Goal: Task Accomplishment & Management: Use online tool/utility

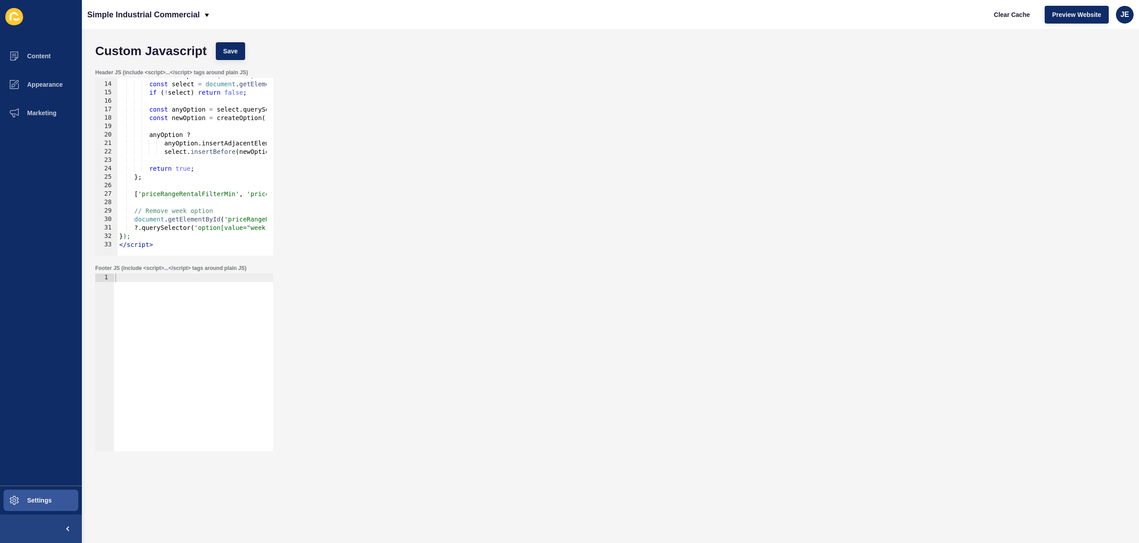
scroll to position [108, 0]
click at [607, 139] on div "Header JS (include <script>...</script> tags around plain JS) 13 14 15 16 17 18…" at bounding box center [611, 163] width 1040 height 196
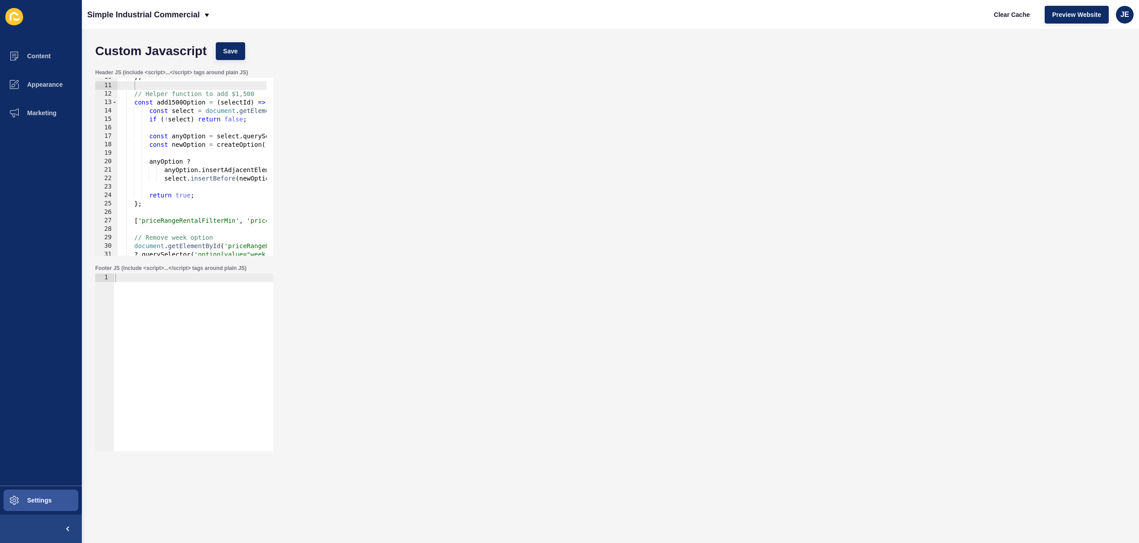
scroll to position [81, 0]
type textarea "anyOption.insertAdjacentElement('afterend', newOption) :"
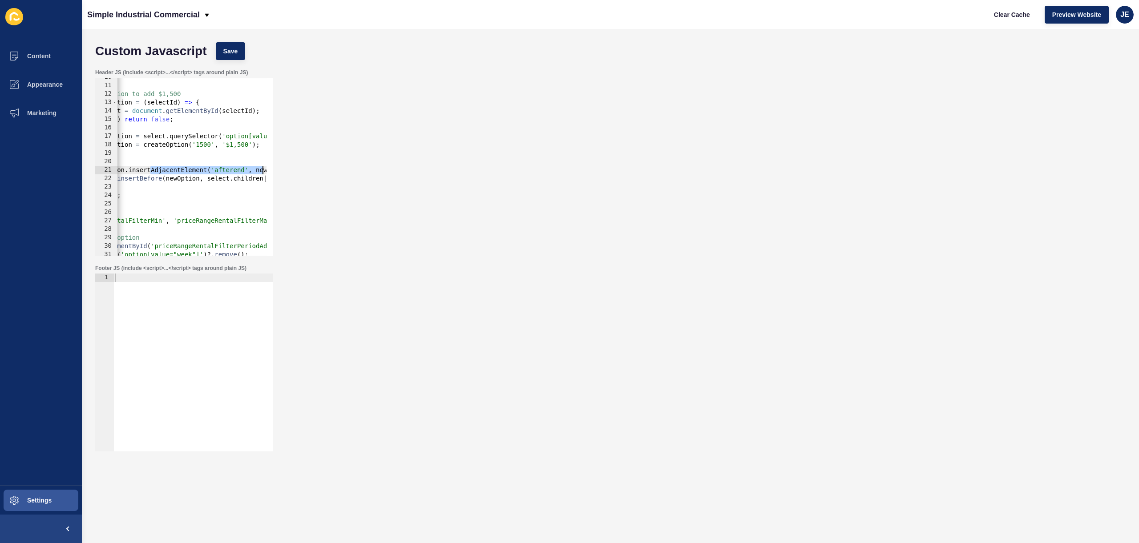
scroll to position [0, 114]
drag, startPoint x: 223, startPoint y: 172, endPoint x: 286, endPoint y: 171, distance: 63.7
click at [286, 171] on div "Header JS (include <script>...</script> tags around plain JS) anyOption.insertA…" at bounding box center [611, 163] width 1040 height 196
click at [251, 174] on div "} ; // Helper function to add $1,500 const add1500Option = ( selectId ) => { co…" at bounding box center [266, 167] width 527 height 188
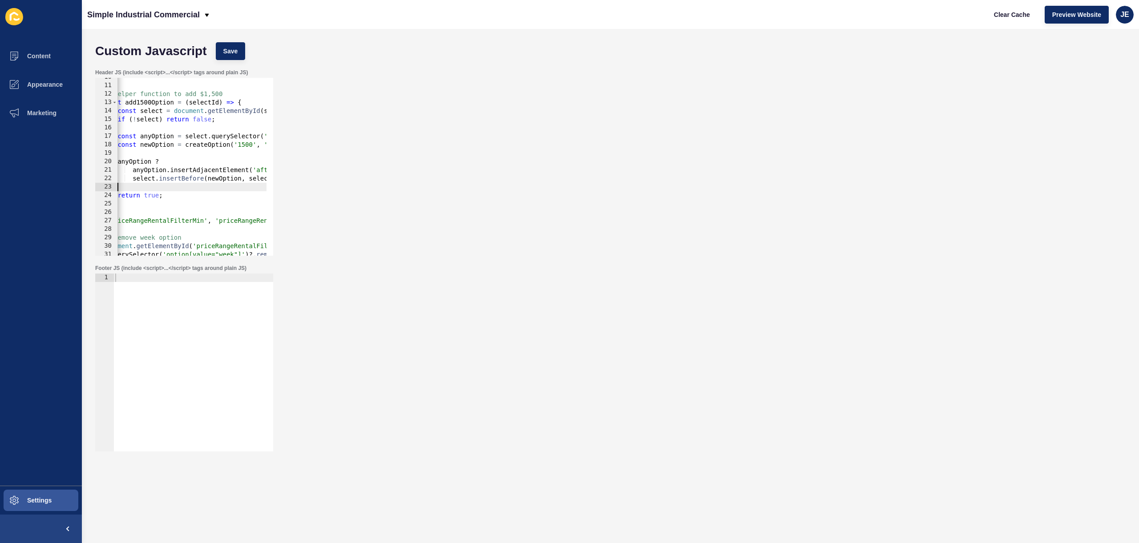
scroll to position [0, 0]
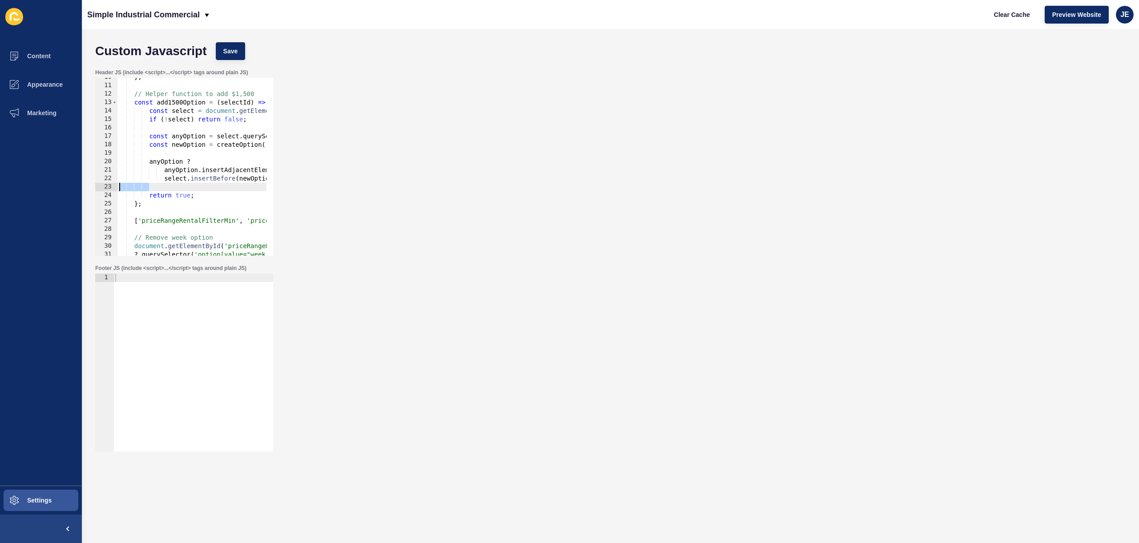
drag, startPoint x: 160, startPoint y: 189, endPoint x: 97, endPoint y: 187, distance: 62.3
click at [97, 187] on div "anyOption.insertAdjacentElement('afterend', newOption) : 10 11 12 13 14 15 16 1…" at bounding box center [184, 167] width 178 height 178
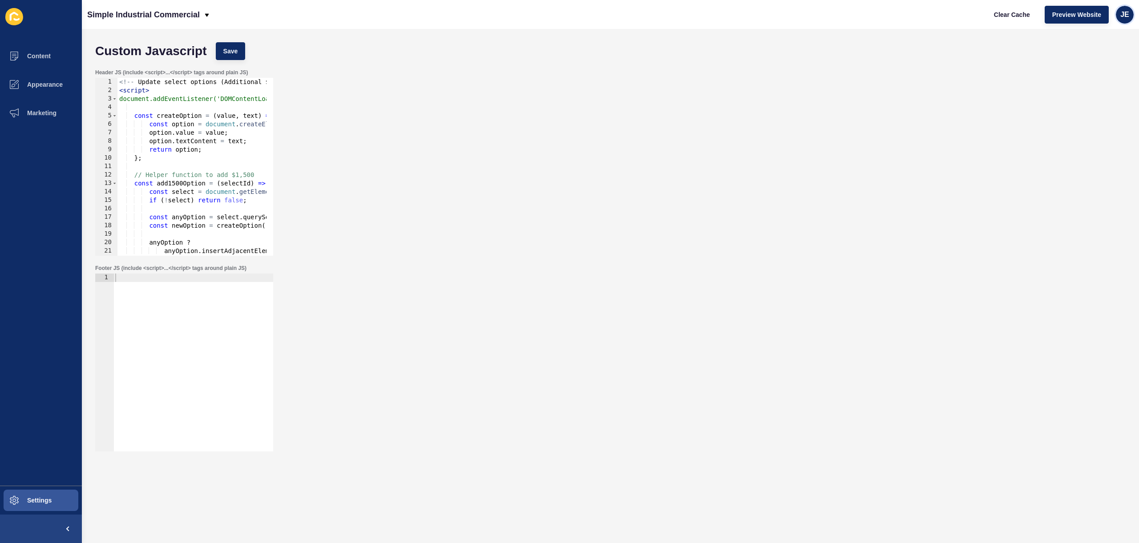
click at [1131, 16] on div "JE" at bounding box center [1125, 15] width 18 height 18
click at [1105, 73] on link "Logout" at bounding box center [1104, 75] width 65 height 20
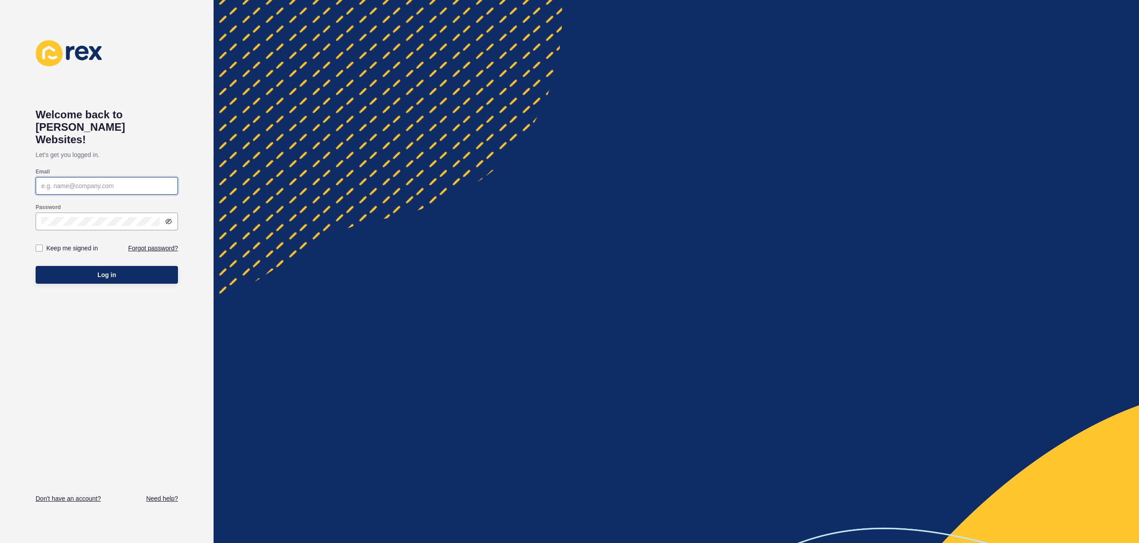
type input "[EMAIL_ADDRESS][PERSON_NAME][DOMAIN_NAME]"
